Goal: Check status

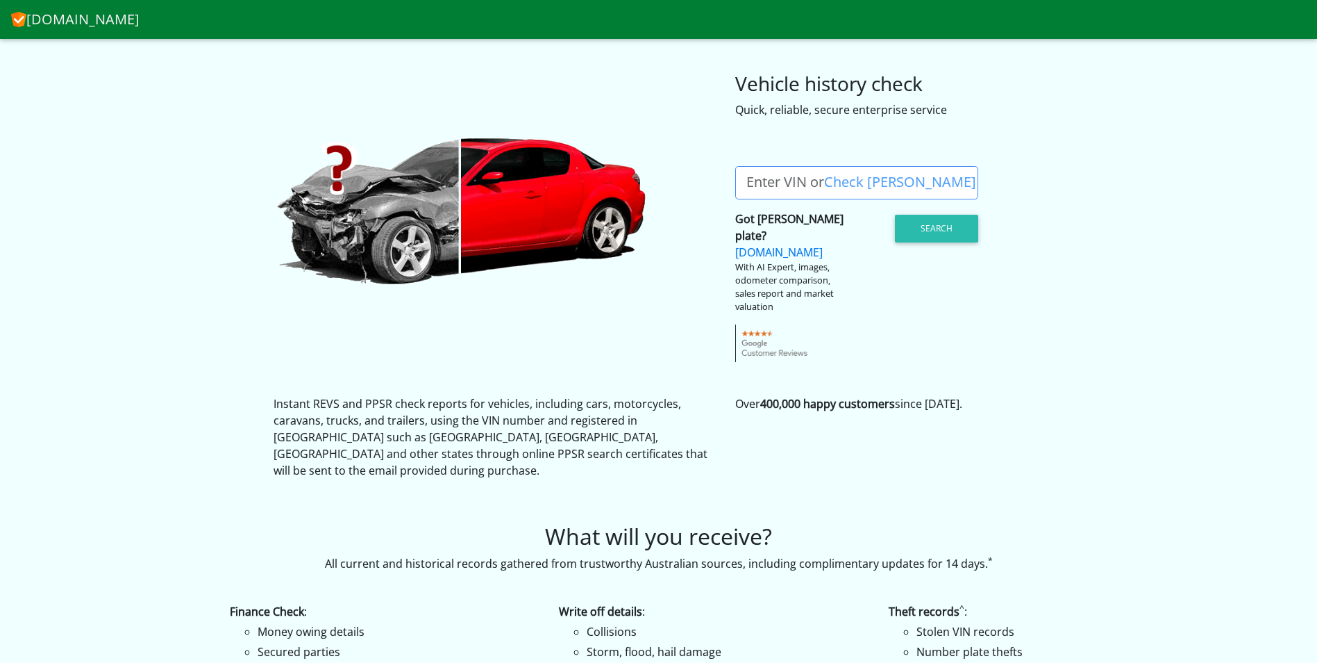
click at [772, 180] on label "Enter VIN or Check [PERSON_NAME]" at bounding box center [861, 182] width 252 height 33
click at [772, 180] on input "Enter VIN or Check [PERSON_NAME]" at bounding box center [856, 182] width 243 height 33
paste input "[US_VEHICLE_IDENTIFICATION_NUMBER]"
click at [782, 185] on input "[US_VEHICLE_IDENTIFICATION_NUMBER]" at bounding box center [856, 182] width 243 height 33
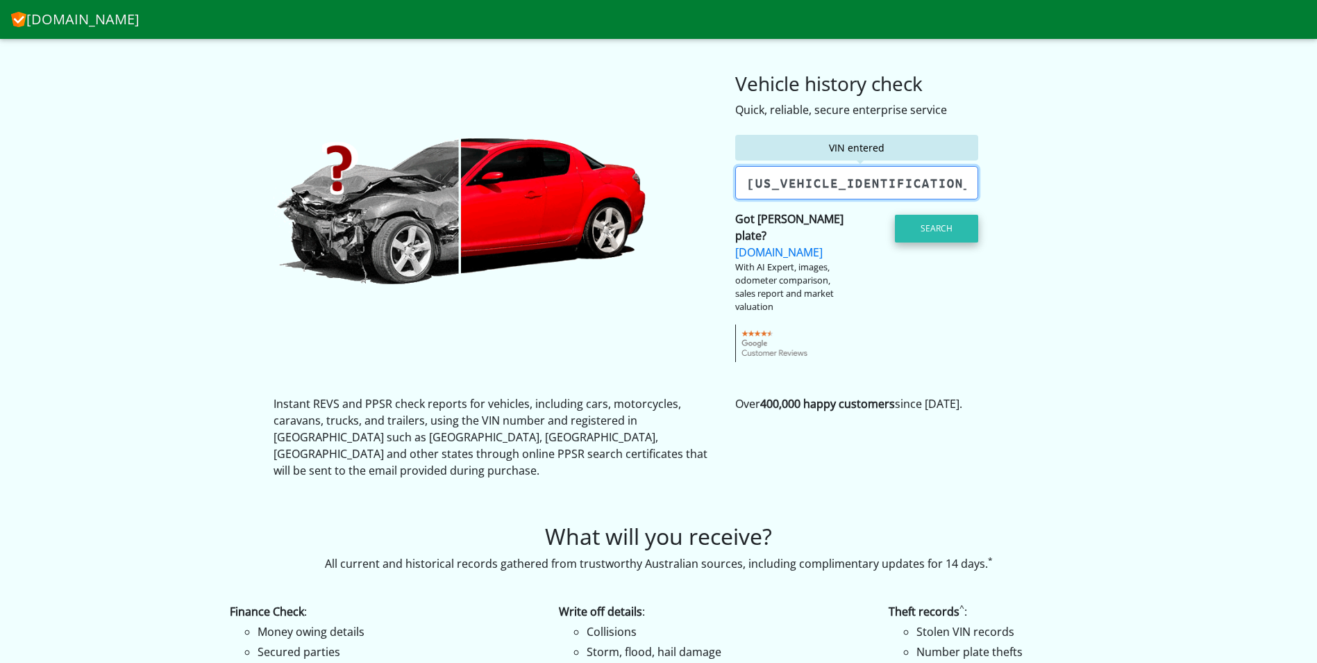
type input "[US_VEHICLE_IDENTIFICATION_NUMBER]"
click at [934, 227] on button "Search" at bounding box center [936, 229] width 83 height 28
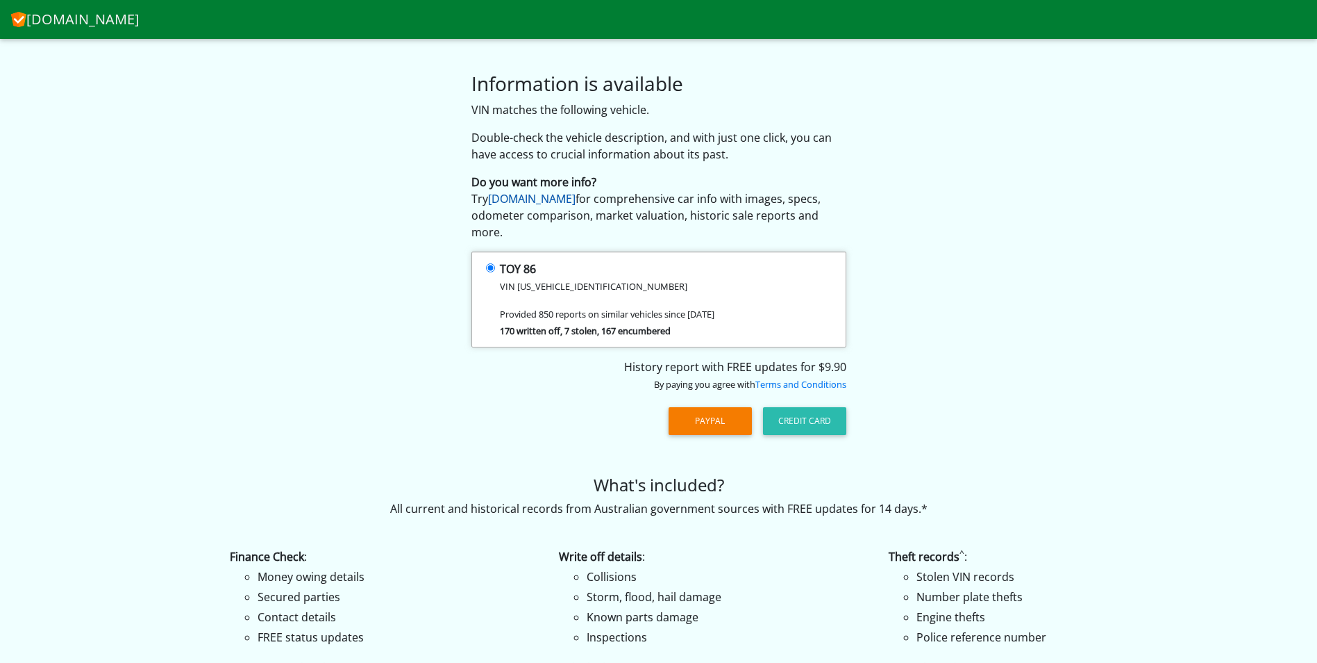
click at [540, 198] on link "[DOMAIN_NAME]" at bounding box center [532, 198] width 88 height 15
